Goal: Check status

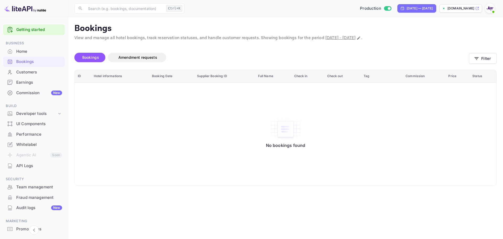
click at [34, 62] on div "Bookings" at bounding box center [39, 62] width 46 height 6
click at [458, 123] on div "No bookings found" at bounding box center [285, 133] width 411 height 95
click at [489, 55] on button "Filter" at bounding box center [483, 58] width 28 height 11
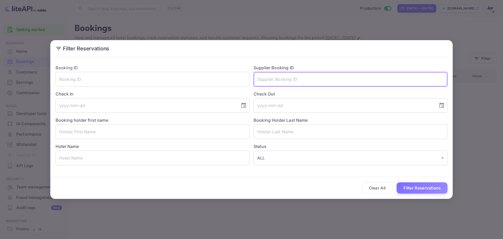
click at [277, 81] on input "text" at bounding box center [351, 79] width 194 height 15
paste input "8545657"
type input "8545657"
click at [409, 186] on button "Filter Reservations" at bounding box center [422, 187] width 51 height 11
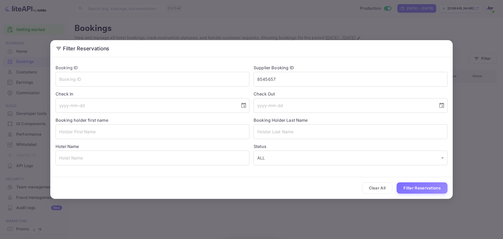
click at [329, 203] on div "Filter Reservations Booking ID ​ Supplier Booking ID 8545657 ​ Check In ​ Check…" at bounding box center [251, 119] width 503 height 239
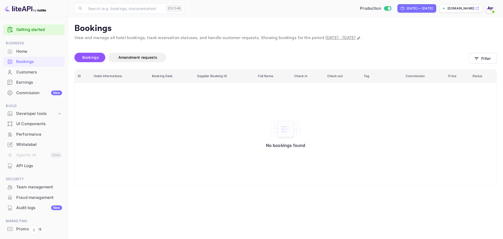
click at [143, 108] on div "No bookings found" at bounding box center [285, 133] width 411 height 95
click at [37, 64] on div "Bookings" at bounding box center [39, 62] width 46 height 6
click at [478, 56] on icon "button" at bounding box center [476, 58] width 5 height 5
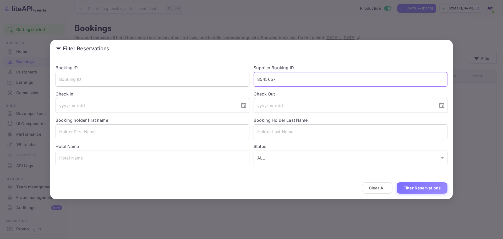
drag, startPoint x: 280, startPoint y: 80, endPoint x: 213, endPoint y: 79, distance: 66.8
click at [209, 79] on div "Booking ID ​ Supplier Booking ID 8545657 ​ Check In ​ Check Out ​ Booking holde…" at bounding box center [249, 112] width 396 height 105
paste input "464281"
type input "8464281"
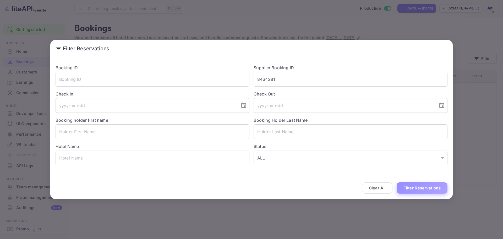
click at [424, 188] on button "Filter Reservations" at bounding box center [422, 187] width 51 height 11
click at [225, 209] on div "Filter Reservations Booking ID ​ Supplier Booking ID 8464281 ​ Check In ​ Check…" at bounding box center [251, 119] width 503 height 239
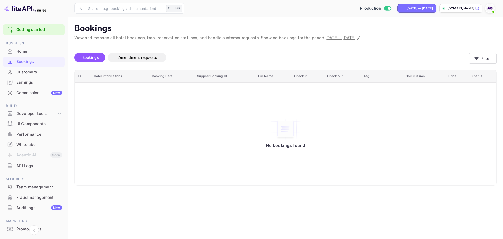
click at [156, 121] on div "No bookings found" at bounding box center [285, 133] width 411 height 95
drag, startPoint x: 147, startPoint y: 128, endPoint x: 136, endPoint y: 86, distance: 43.7
click at [147, 127] on div "No bookings found" at bounding box center [285, 133] width 411 height 95
click at [36, 64] on div "Bookings" at bounding box center [39, 62] width 46 height 6
click at [487, 61] on button "Filter" at bounding box center [483, 58] width 28 height 11
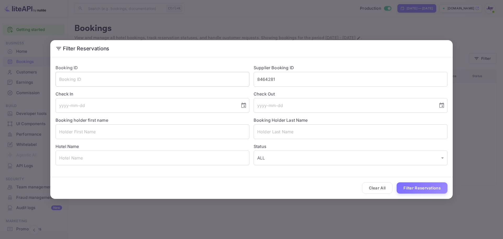
drag, startPoint x: 297, startPoint y: 80, endPoint x: 209, endPoint y: 77, distance: 88.1
click at [209, 77] on div "Booking ID ​ Supplier Booking ID 8464281 ​ Check In ​ Check Out ​ Booking holde…" at bounding box center [249, 112] width 396 height 105
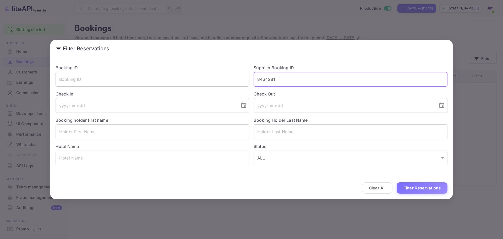
drag, startPoint x: 264, startPoint y: 81, endPoint x: 238, endPoint y: 80, distance: 26.2
click at [220, 80] on div "Booking ID ​ Supplier Booking ID 8464281 ​ Check In ​ Check Out ​ Booking holde…" at bounding box center [249, 112] width 396 height 105
paste input "7702465"
type input "7702465"
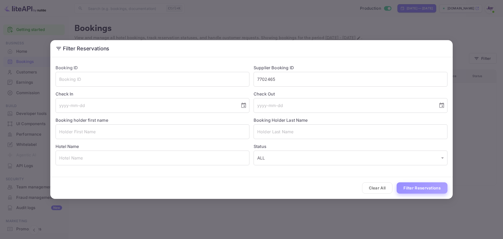
click at [424, 185] on button "Filter Reservations" at bounding box center [422, 187] width 51 height 11
